Goal: Navigation & Orientation: Find specific page/section

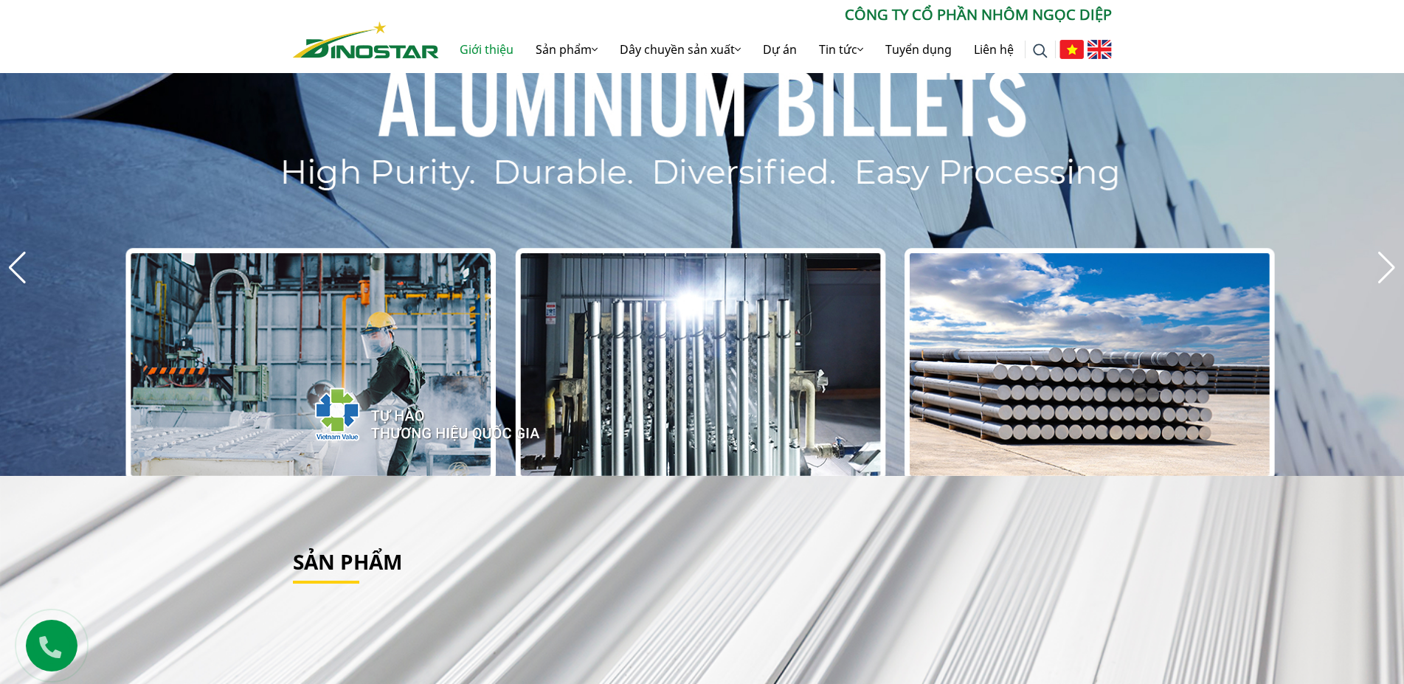
click at [499, 49] on link "Giới thiệu" at bounding box center [487, 49] width 76 height 47
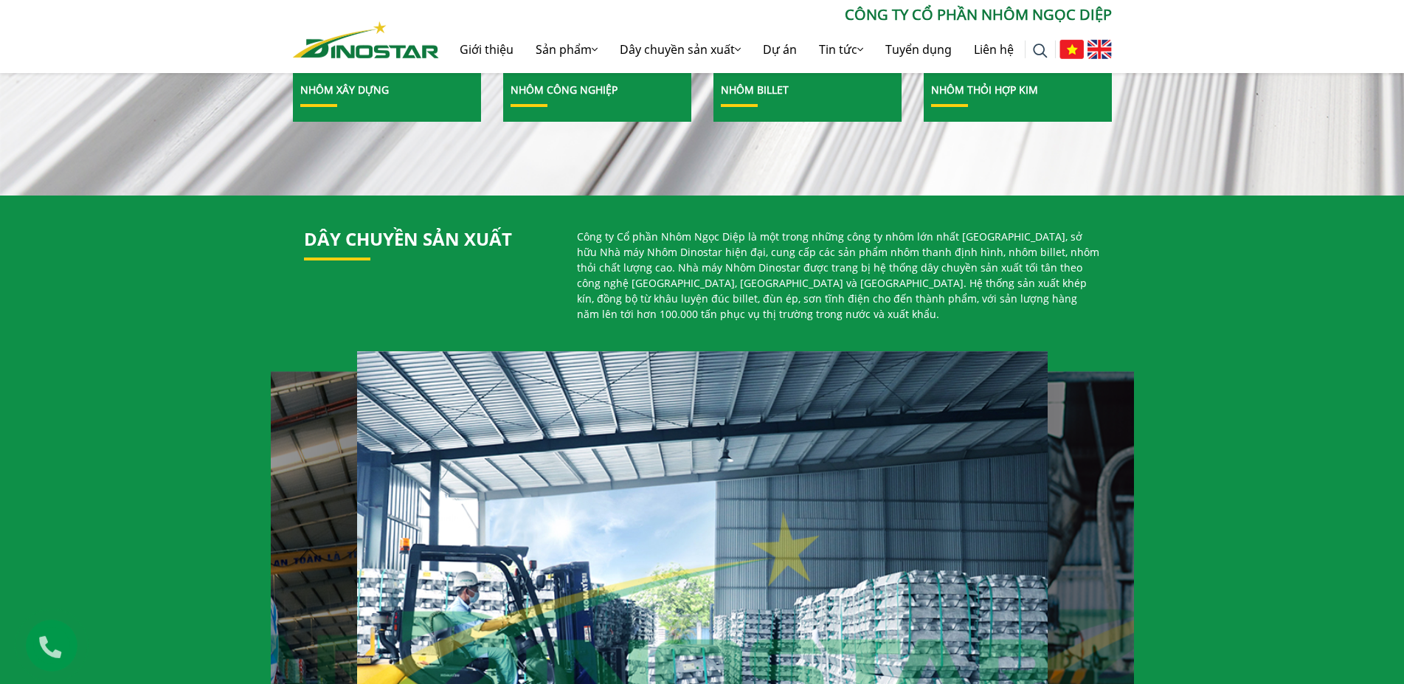
scroll to position [1053, 0]
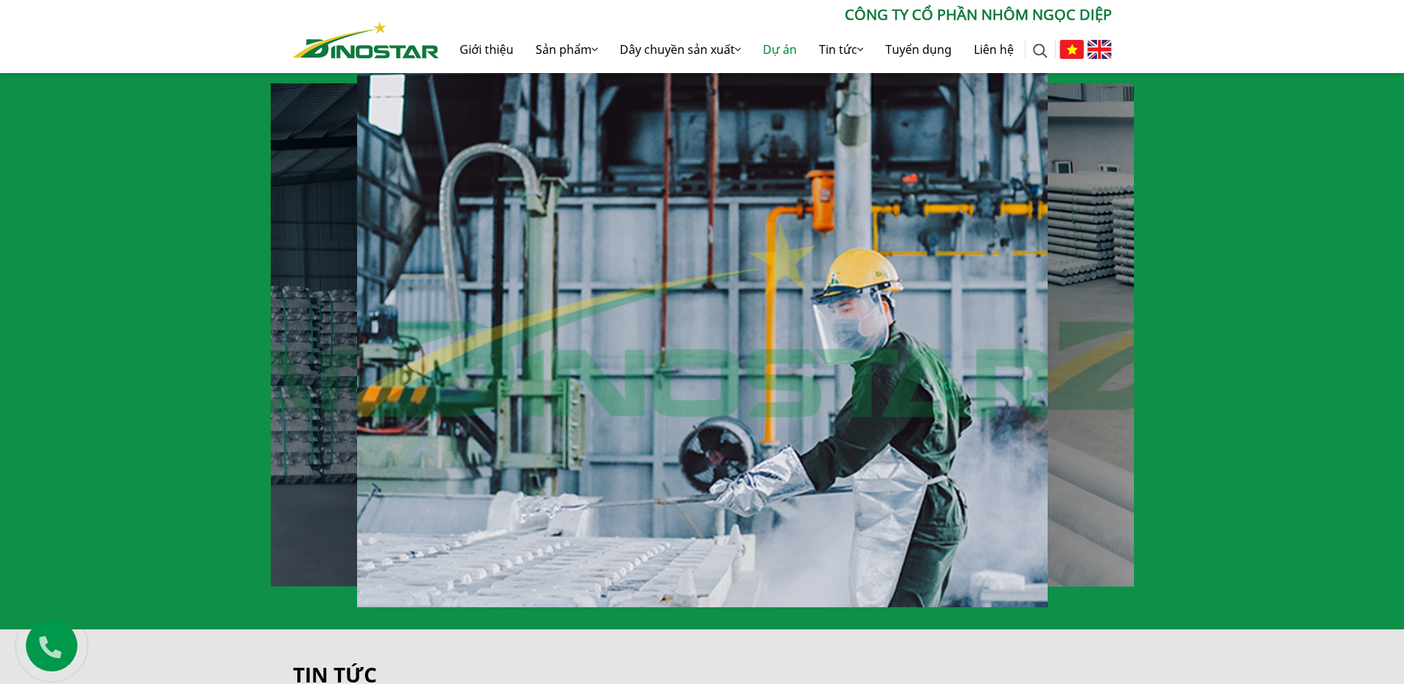
click at [781, 49] on link "Dự án" at bounding box center [780, 49] width 56 height 47
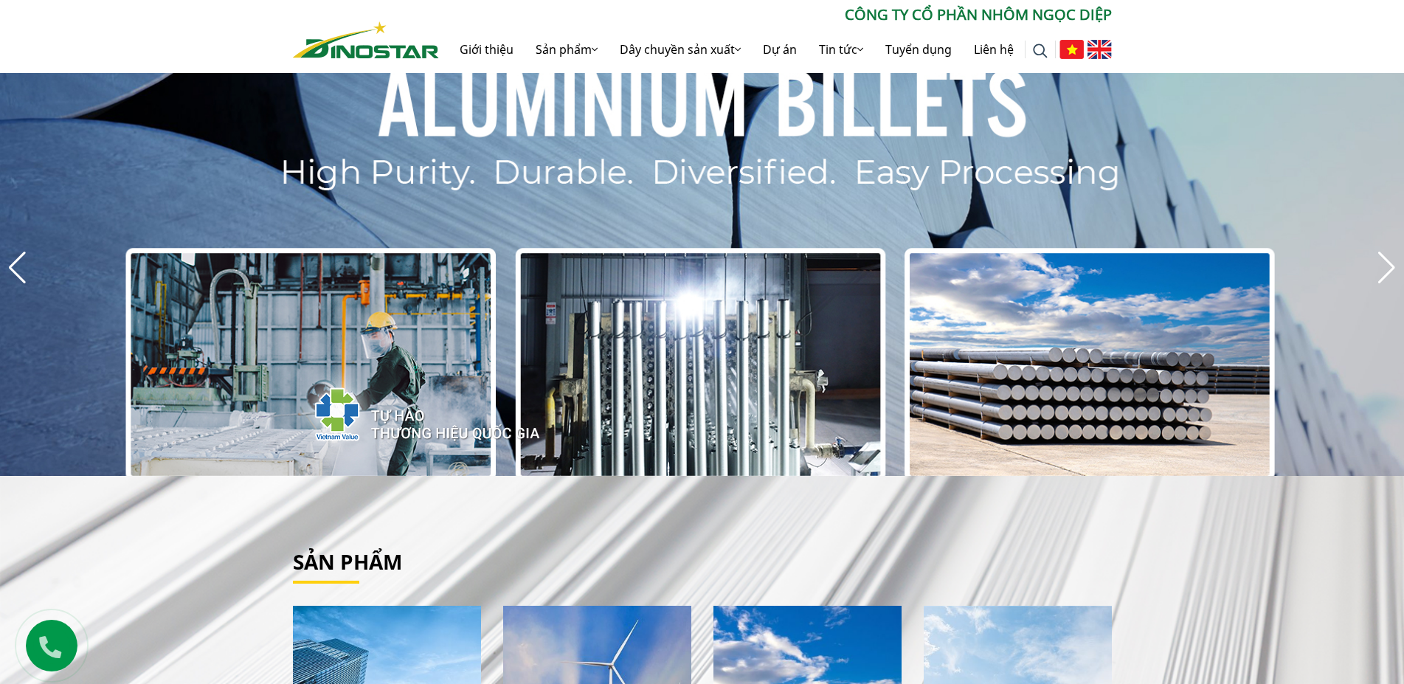
scroll to position [1053, 0]
